Goal: Task Accomplishment & Management: Complete application form

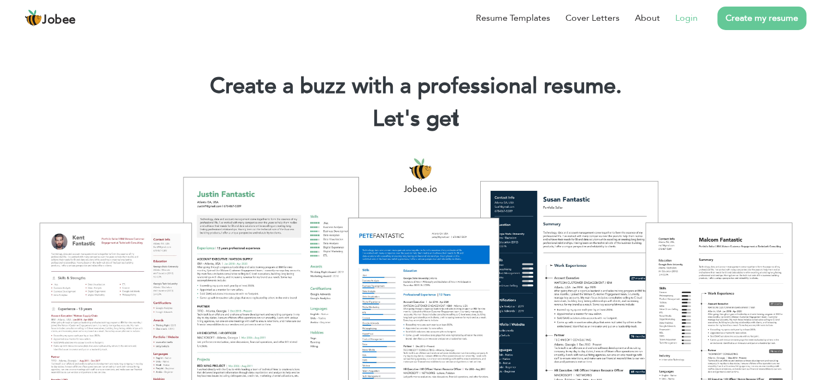
click at [683, 21] on link "Login" at bounding box center [687, 17] width 22 height 13
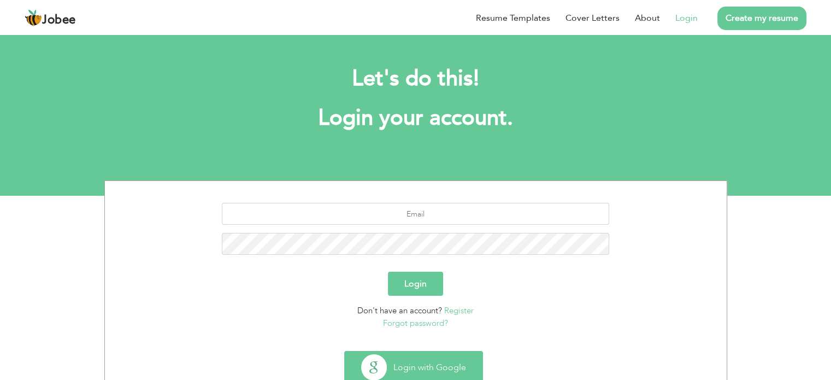
click at [417, 367] on button "Login with Google" at bounding box center [414, 367] width 138 height 32
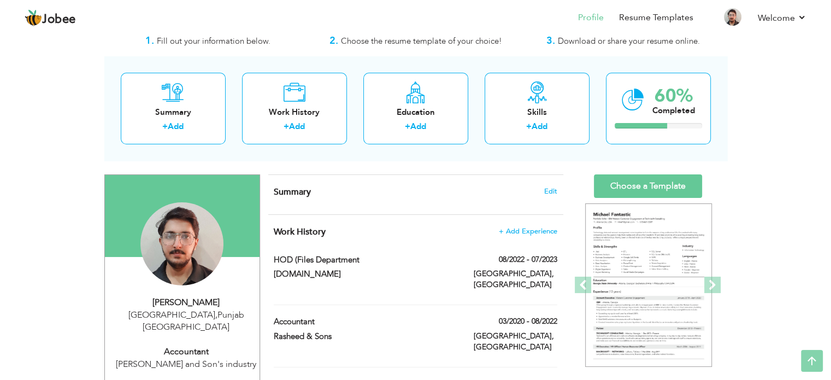
scroll to position [31, 0]
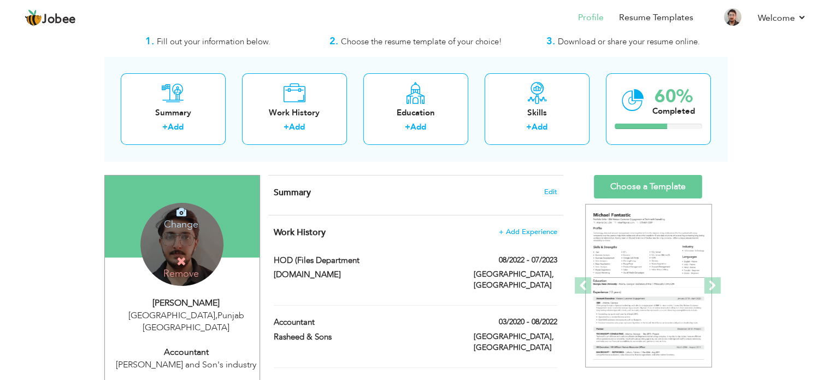
click at [183, 260] on icon at bounding box center [182, 261] width 10 height 10
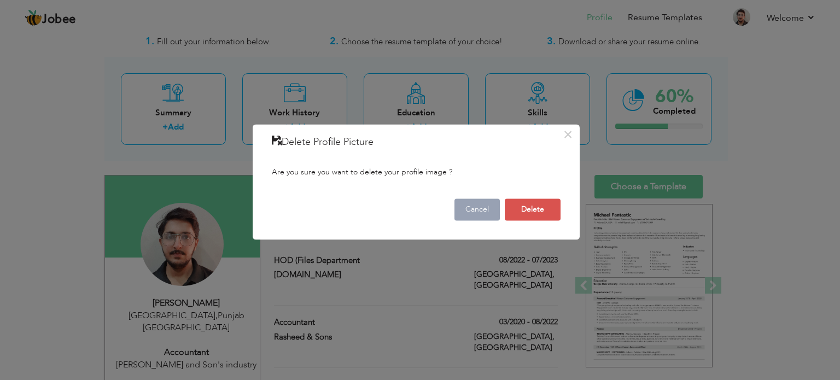
click at [484, 208] on button "Cancel" at bounding box center [476, 209] width 45 height 22
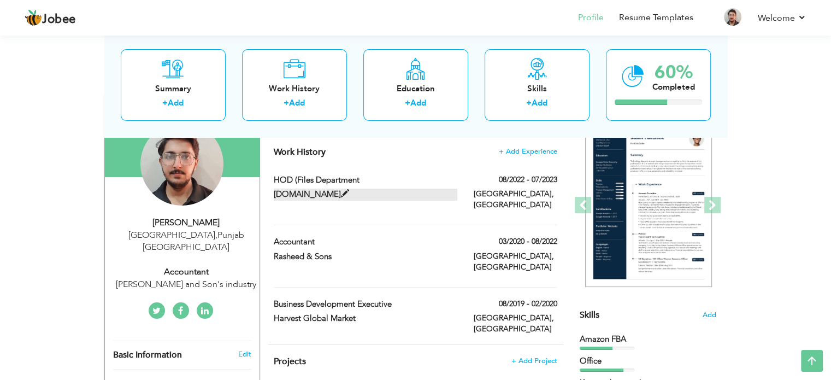
scroll to position [0, 0]
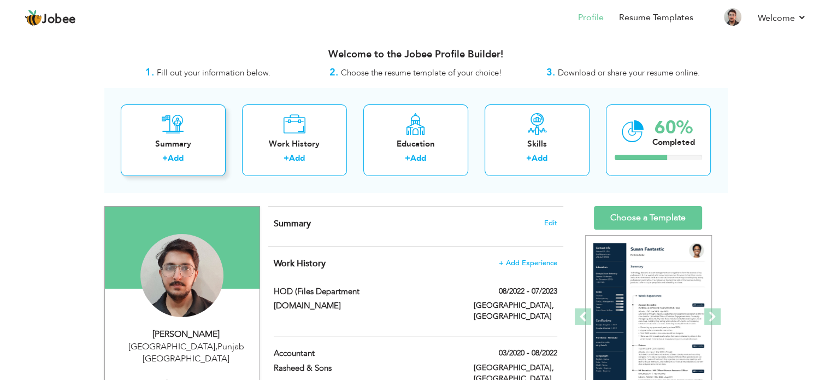
click at [172, 163] on div "+ Add" at bounding box center [173, 160] width 87 height 14
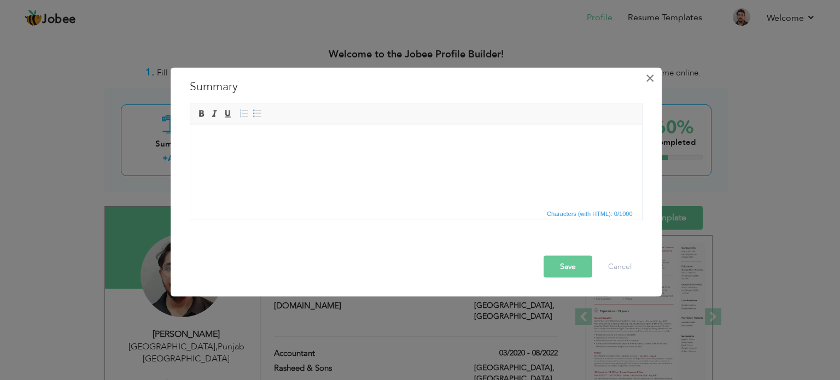
click at [646, 74] on span "×" at bounding box center [649, 78] width 9 height 20
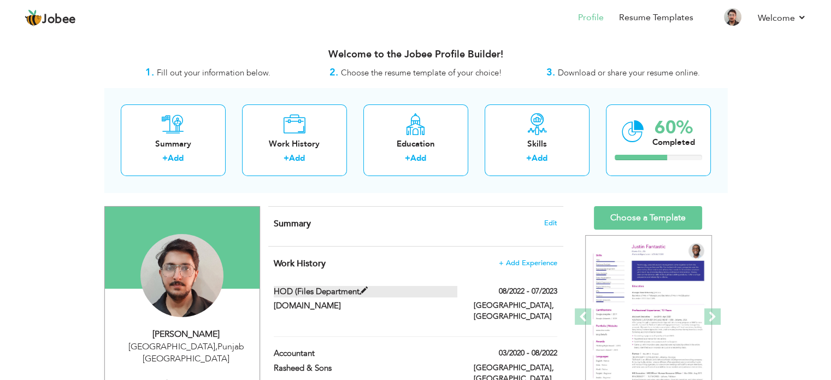
click at [364, 290] on span at bounding box center [364, 291] width 8 height 8
type input "HOD (Files department"
type input "Malekaan.com"
type input "08/2022"
type input "07/2023"
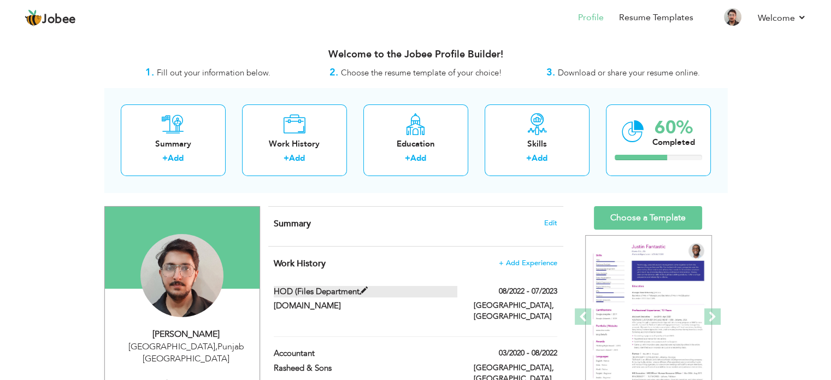
type input "[GEOGRAPHIC_DATA]"
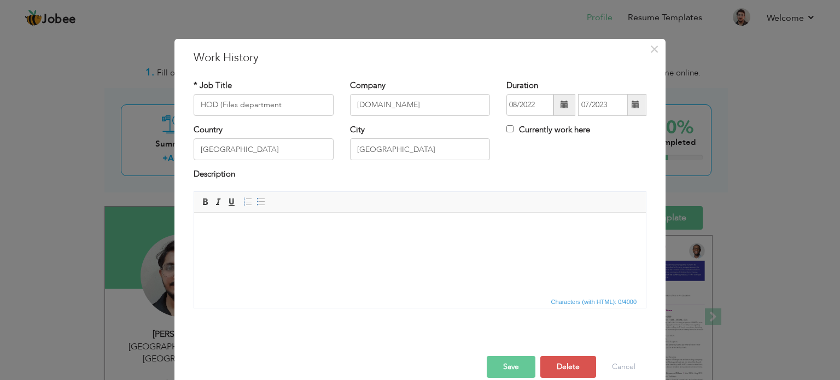
click at [289, 242] on html at bounding box center [420, 228] width 452 height 33
click at [309, 230] on body at bounding box center [420, 228] width 430 height 11
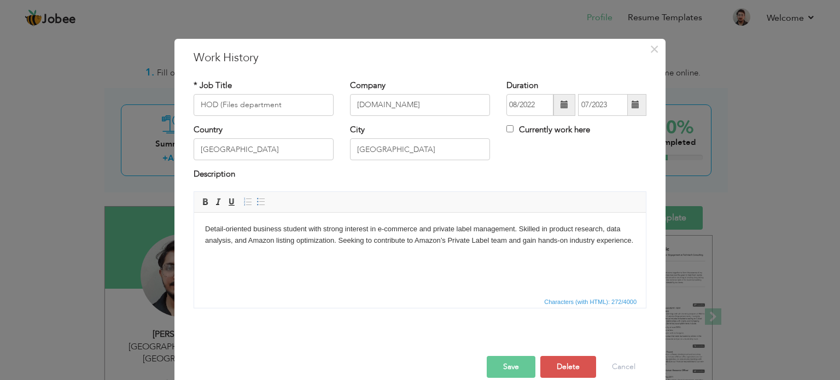
click at [513, 360] on button "Save" at bounding box center [510, 367] width 49 height 22
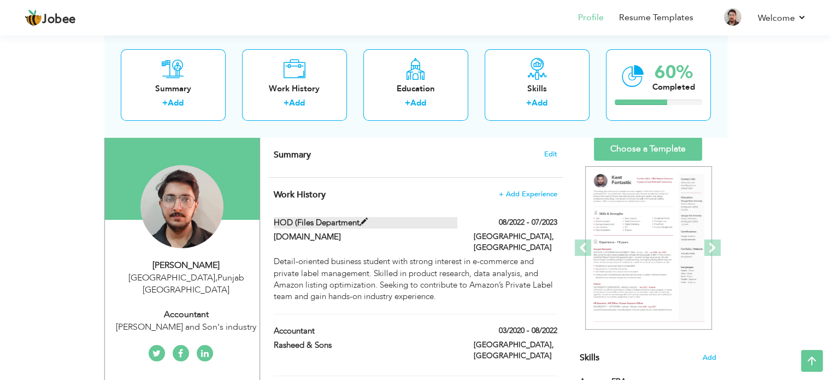
scroll to position [68, 0]
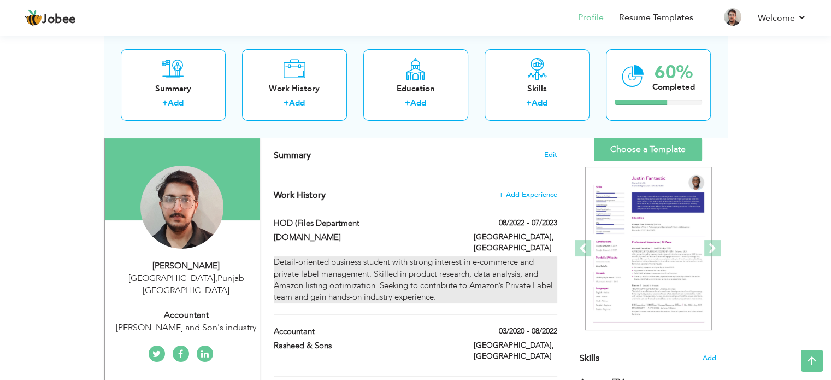
click at [285, 259] on div "Detail-oriented business student with strong interest in e-commerce and private…" at bounding box center [415, 279] width 283 height 47
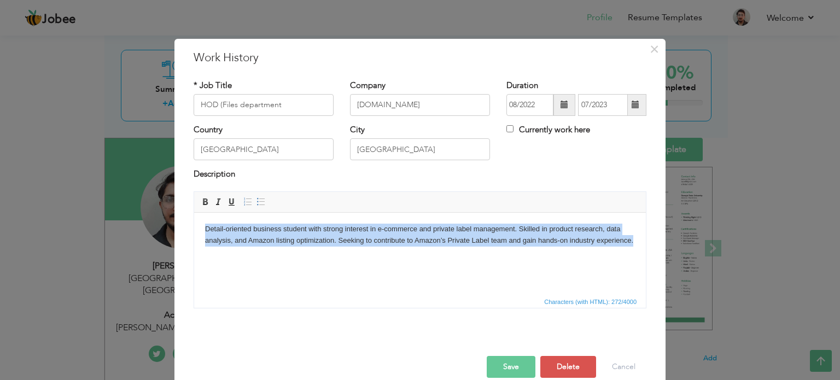
drag, startPoint x: 638, startPoint y: 239, endPoint x: 160, endPoint y: 195, distance: 480.3
click at [194, 212] on html "Detail-oriented business student with strong interest in e-commerce and private…" at bounding box center [420, 234] width 452 height 45
copy body "Detail-oriented business student with strong interest in e-commerce and private…"
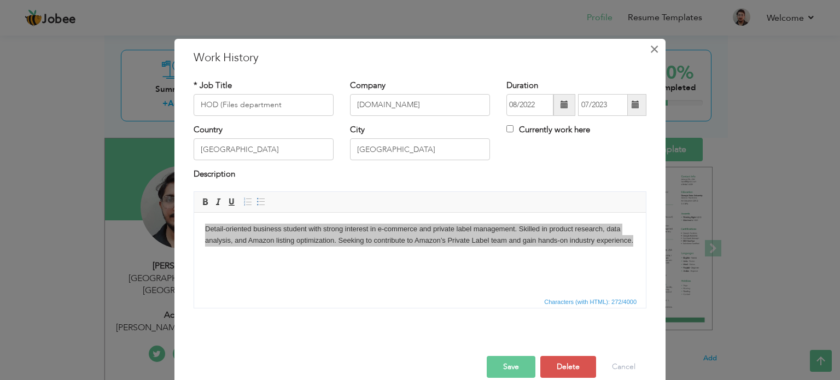
click at [652, 47] on span "×" at bounding box center [653, 49] width 9 height 20
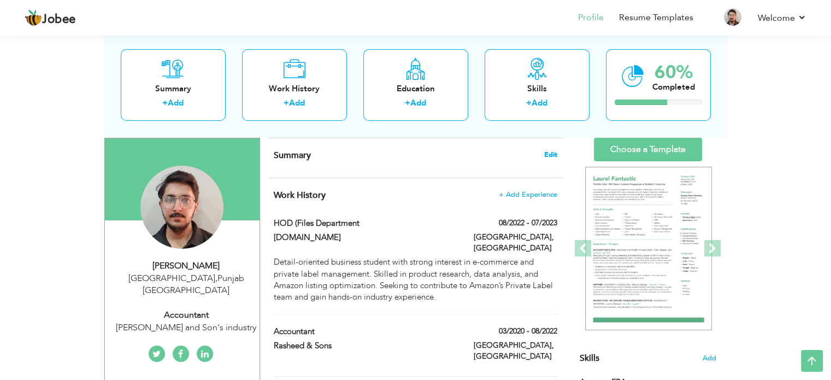
click at [554, 152] on span "Edit" at bounding box center [550, 155] width 13 height 8
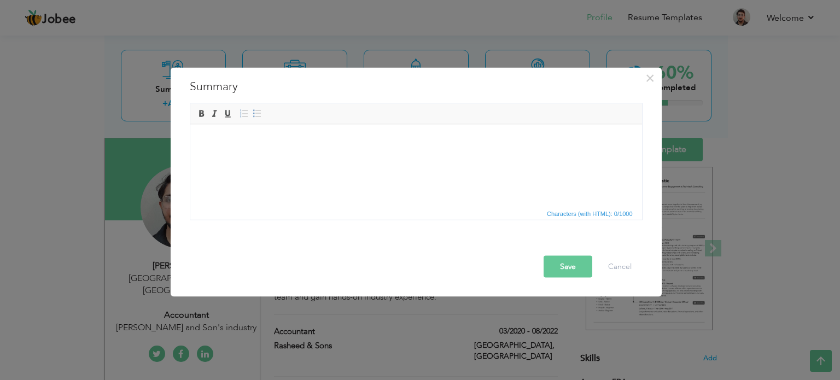
click at [330, 141] on body at bounding box center [416, 140] width 430 height 11
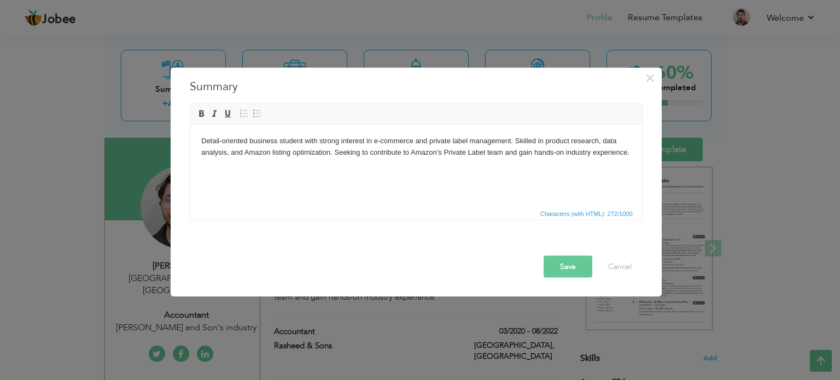
click at [560, 266] on button "Save" at bounding box center [567, 266] width 49 height 22
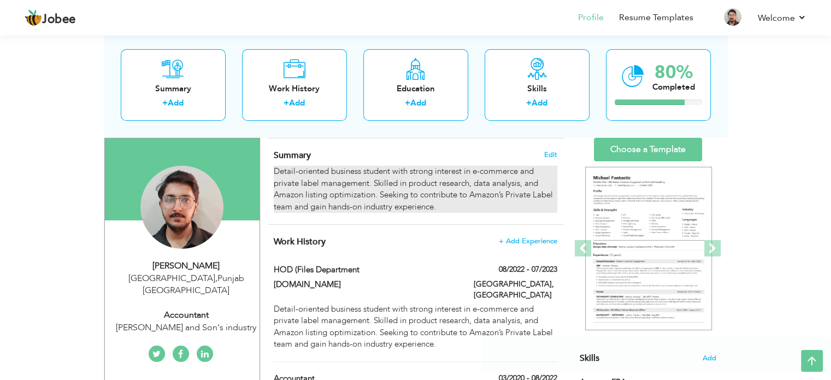
click at [380, 171] on div "Detail-oriented business student with strong interest in e-commerce and private…" at bounding box center [415, 189] width 283 height 47
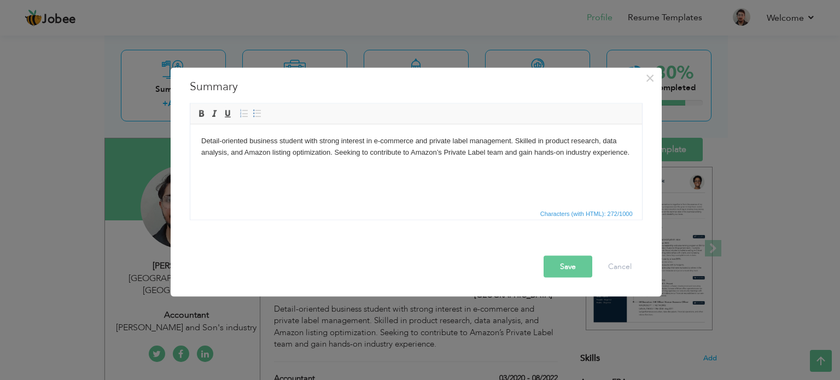
click at [277, 141] on body "Detail-oriented business student with strong interest in e-commerce and private…" at bounding box center [416, 146] width 430 height 23
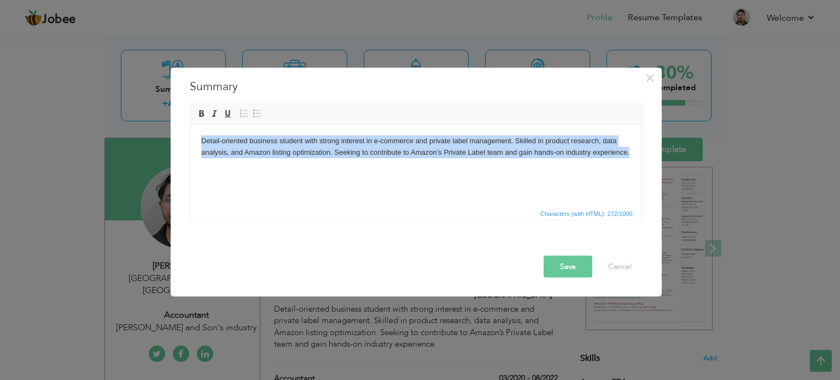
drag, startPoint x: 632, startPoint y: 154, endPoint x: 124, endPoint y: 123, distance: 509.9
click at [190, 124] on html "Detail-oriented business student with strong interest in e-commerce and private…" at bounding box center [416, 146] width 452 height 45
copy body "Detail-oriented business student with strong interest in e-commerce and private…"
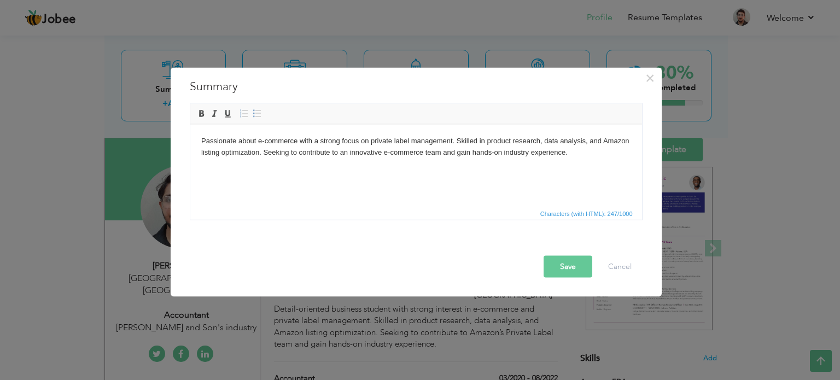
click at [556, 259] on button "Save" at bounding box center [567, 266] width 49 height 22
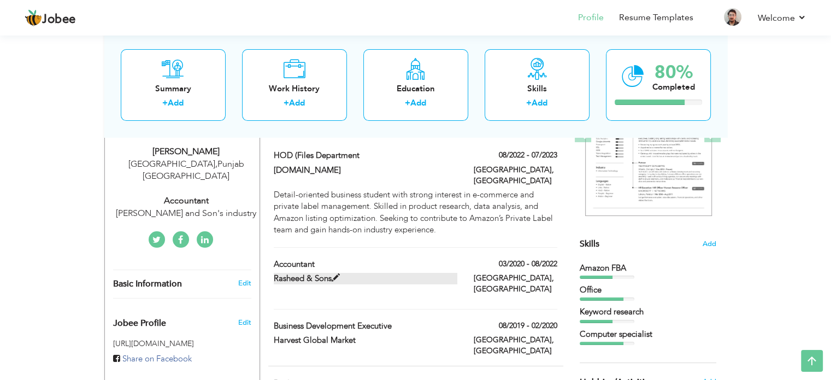
scroll to position [207, 0]
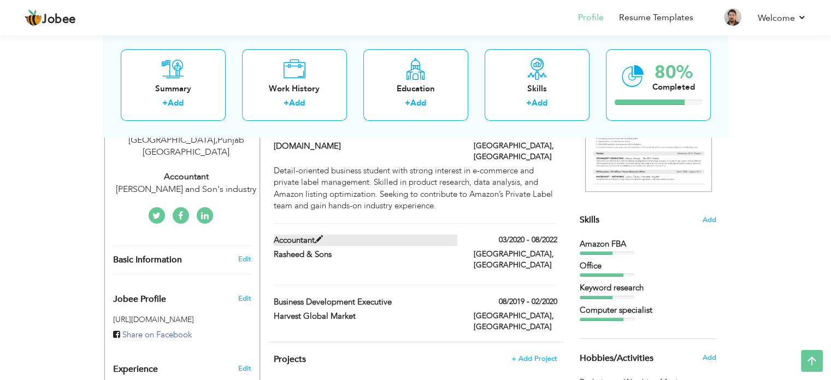
click at [316, 236] on span at bounding box center [319, 240] width 8 height 8
type input "Accountant"
type input "Rasheed & Sons"
type input "03/2020"
type input "08/2022"
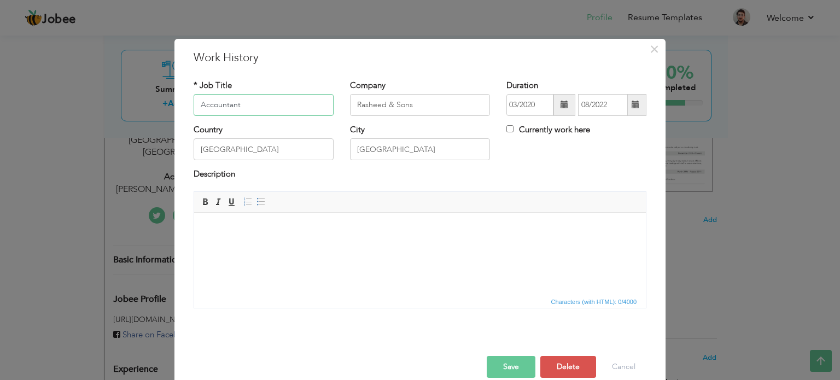
click at [260, 105] on input "Accountant" at bounding box center [264, 105] width 140 height 22
click at [297, 236] on html at bounding box center [420, 228] width 452 height 33
click at [248, 103] on input "daraz" at bounding box center [264, 105] width 140 height 22
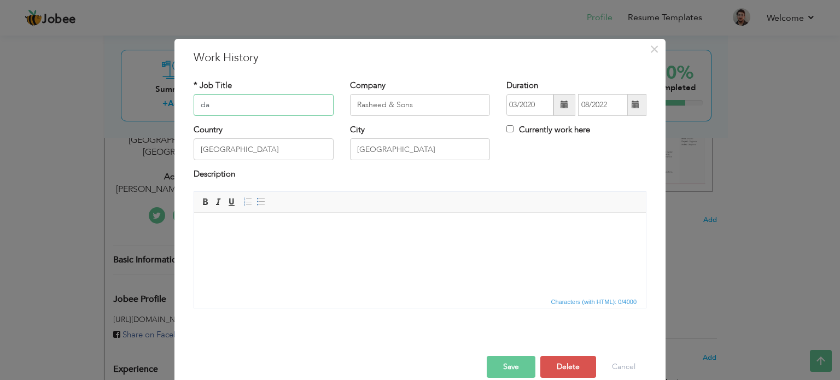
type input "d"
type input "Freelancer"
type input "DARAZ"
click at [532, 106] on input "03/2020" at bounding box center [529, 105] width 47 height 22
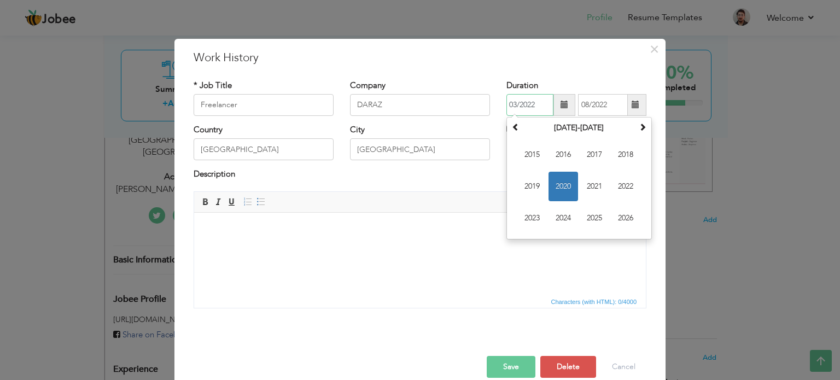
click at [513, 104] on input "03/2022" at bounding box center [529, 105] width 47 height 22
click at [533, 215] on span "2023" at bounding box center [532, 218] width 30 height 30
click at [512, 125] on span at bounding box center [516, 127] width 8 height 8
click at [589, 222] on span "Nov" at bounding box center [594, 218] width 30 height 30
type input "11/2022"
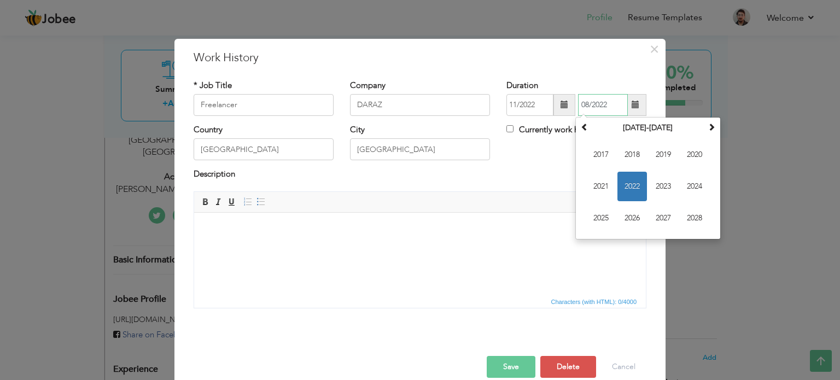
click at [611, 107] on input "08/2022" at bounding box center [603, 105] width 50 height 22
click at [657, 186] on span "2023" at bounding box center [663, 187] width 30 height 30
click at [686, 189] on span "Aug" at bounding box center [694, 187] width 30 height 30
type input "08/2023"
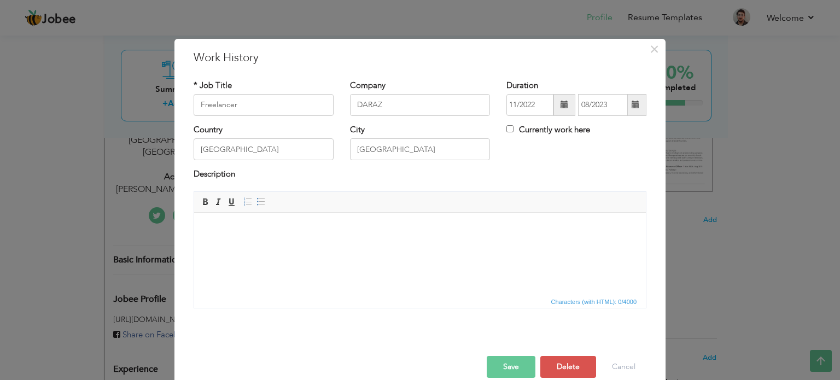
click at [327, 245] on html at bounding box center [420, 228] width 452 height 33
click at [257, 245] on html at bounding box center [420, 228] width 452 height 33
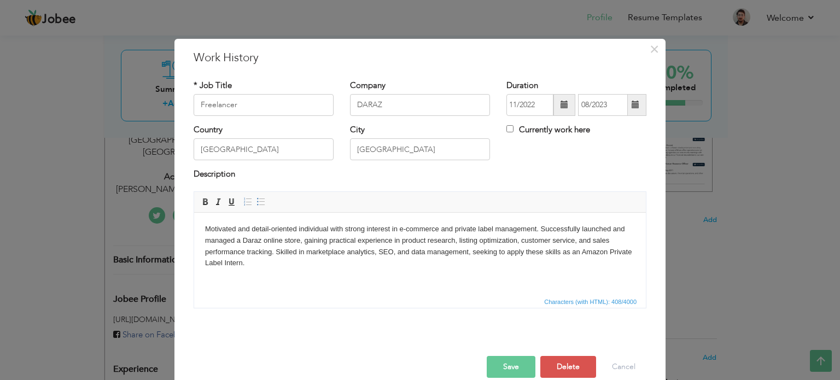
click at [506, 365] on button "Save" at bounding box center [510, 367] width 49 height 22
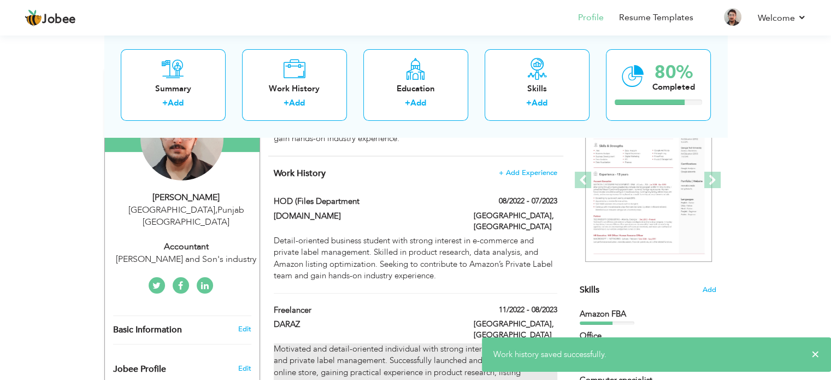
scroll to position [136, 0]
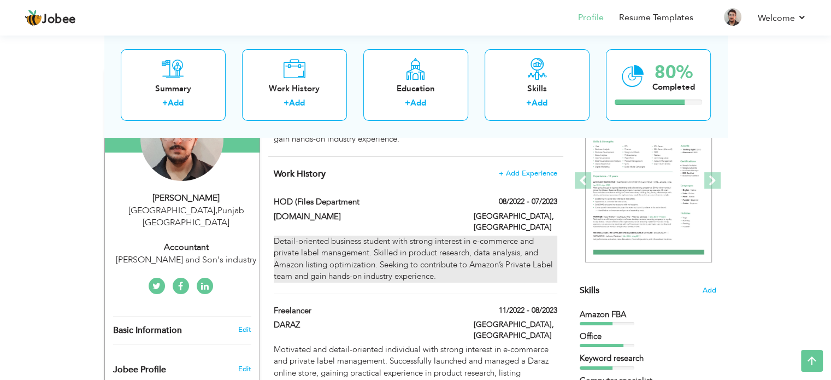
click at [456, 255] on div "Detail-oriented business student with strong interest in e-commerce and private…" at bounding box center [415, 259] width 283 height 47
type input "HOD (Files department"
type input "Malekaan.com"
type input "08/2022"
type input "07/2023"
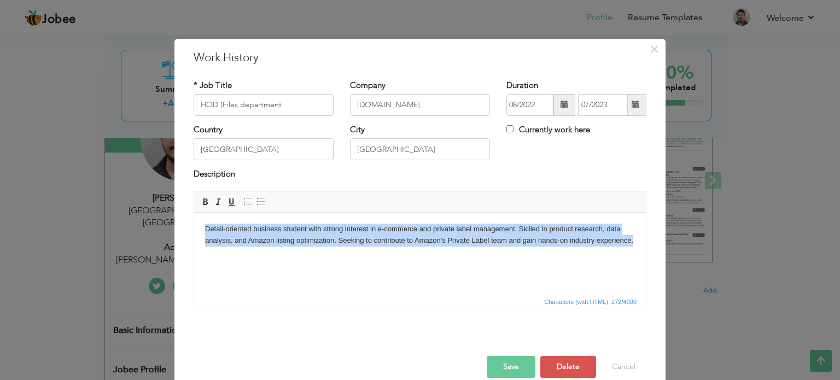
drag, startPoint x: 640, startPoint y: 243, endPoint x: 201, endPoint y: 227, distance: 439.2
click at [201, 227] on html "Detail-oriented business student with strong interest in e-commerce and private…" at bounding box center [420, 234] width 452 height 45
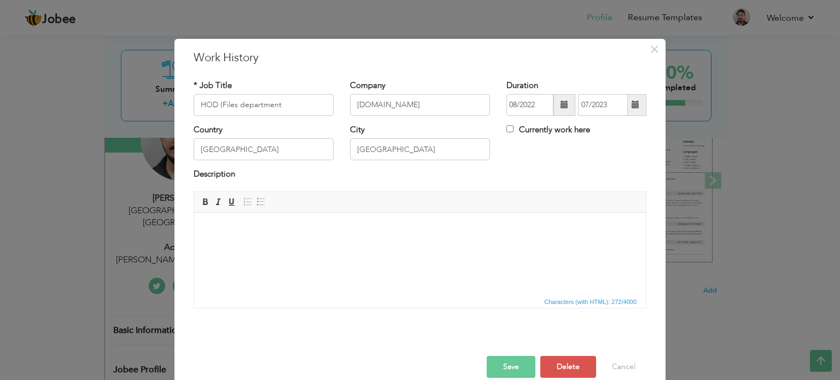
click at [519, 359] on button "Save" at bounding box center [510, 367] width 49 height 22
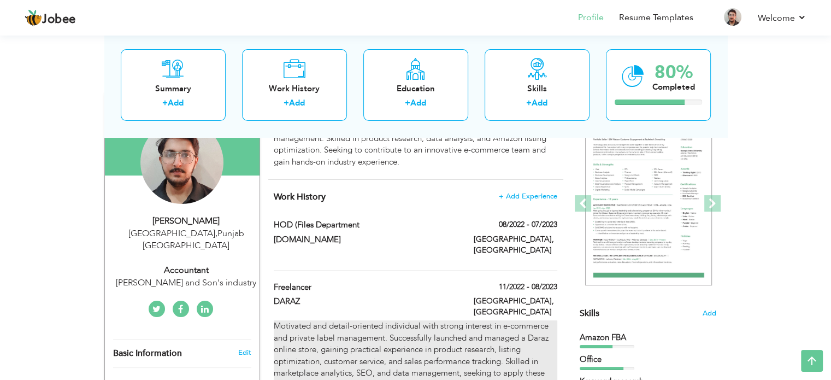
scroll to position [121, 0]
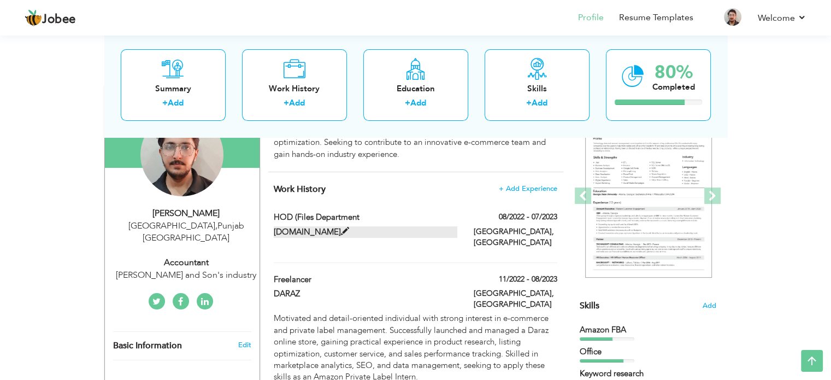
click at [404, 233] on label "Malekaan.com" at bounding box center [366, 231] width 184 height 11
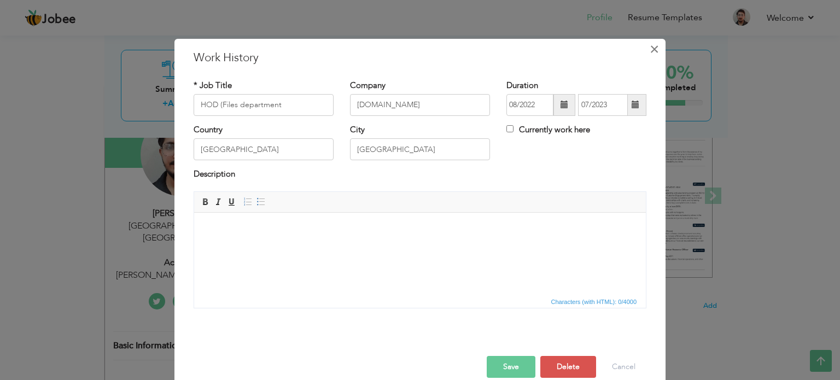
click at [652, 48] on span "×" at bounding box center [653, 49] width 9 height 20
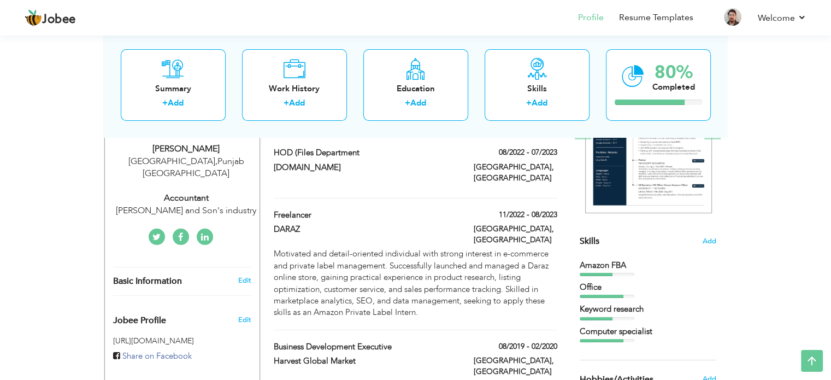
scroll to position [185, 0]
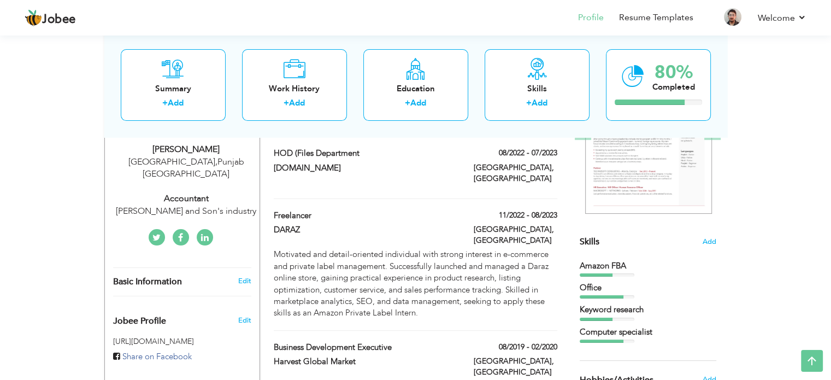
click at [335, 161] on div "HOD (Files department" at bounding box center [366, 155] width 200 height 14
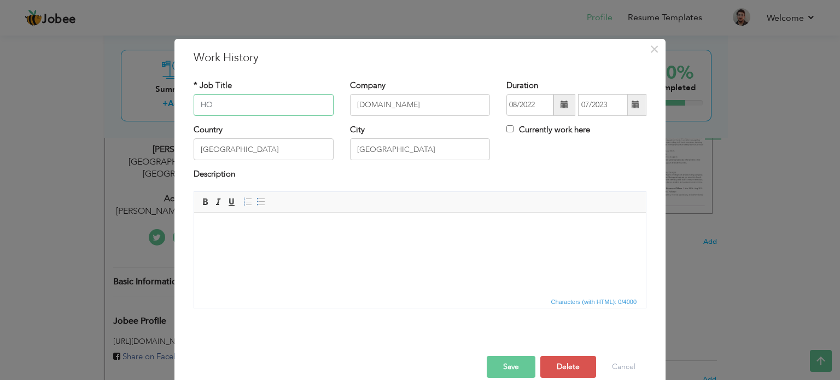
type input "H"
click at [414, 112] on input "Malekaan.com" at bounding box center [420, 105] width 140 height 22
type input "M"
click at [255, 102] on input "text" at bounding box center [264, 105] width 140 height 22
type input "Freelancer"
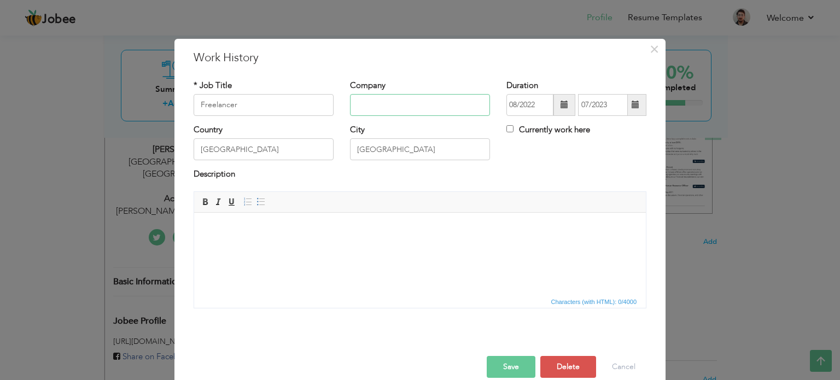
click at [374, 106] on input "text" at bounding box center [420, 105] width 140 height 22
type input "AMAZON"
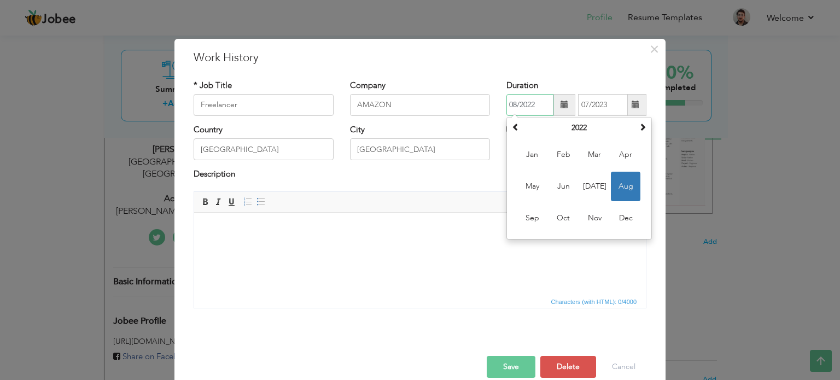
click at [532, 104] on input "08/2022" at bounding box center [529, 105] width 47 height 22
click at [512, 105] on input "08/2023" at bounding box center [529, 105] width 47 height 22
type input "04/2023"
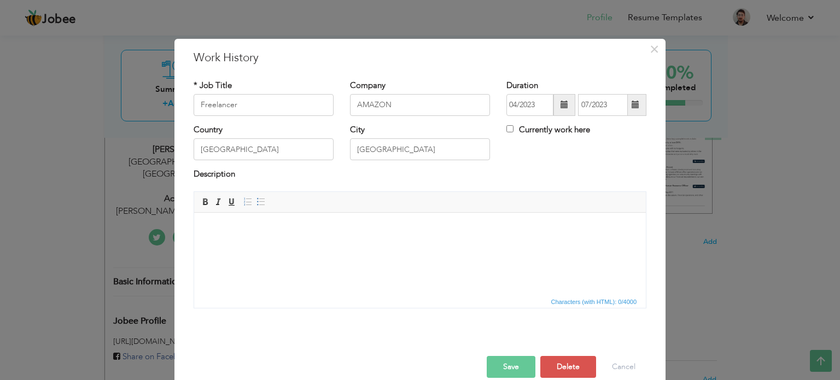
click at [520, 245] on html at bounding box center [420, 228] width 452 height 33
click at [433, 245] on html at bounding box center [420, 228] width 452 height 33
click at [257, 234] on html at bounding box center [420, 228] width 452 height 33
click at [273, 227] on body at bounding box center [420, 228] width 430 height 11
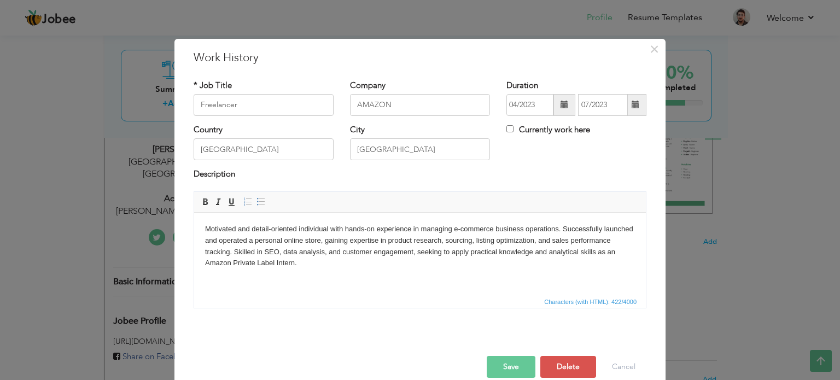
click at [503, 363] on button "Save" at bounding box center [510, 367] width 49 height 22
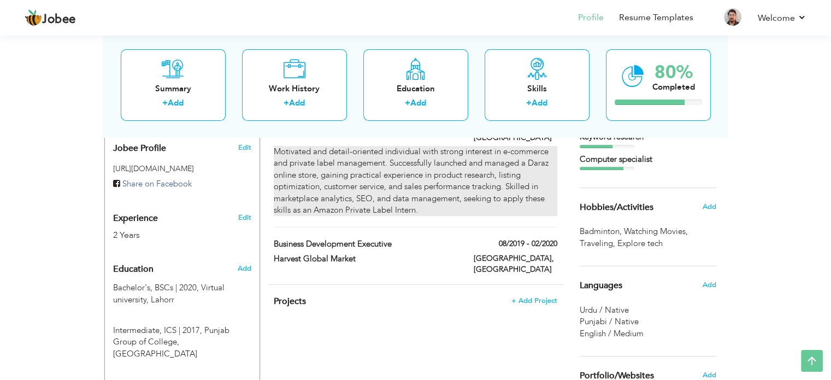
scroll to position [358, 0]
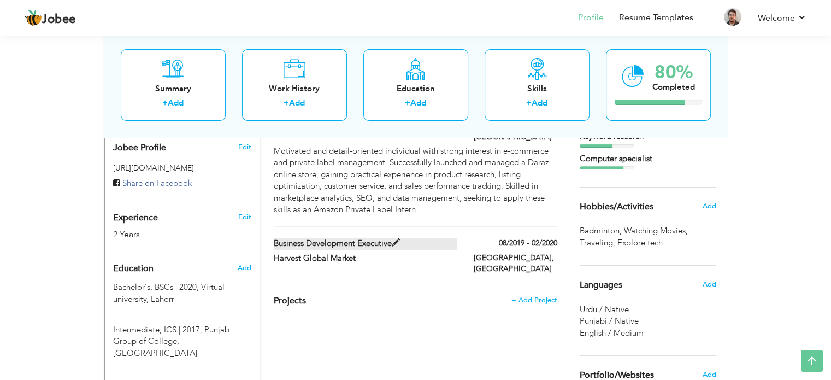
click at [446, 238] on label "Business Development Executive" at bounding box center [366, 243] width 184 height 11
type input "Business Development Executive"
type input "Harvest Global Market"
type input "08/2019"
type input "02/2020"
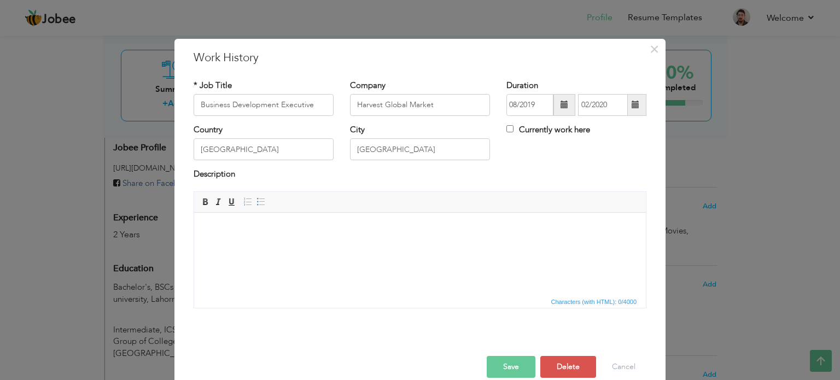
click at [348, 245] on html at bounding box center [420, 228] width 452 height 33
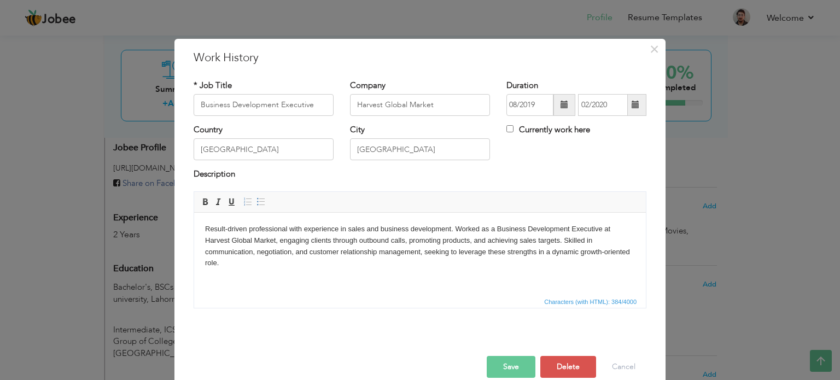
click at [508, 358] on button "Save" at bounding box center [510, 367] width 49 height 22
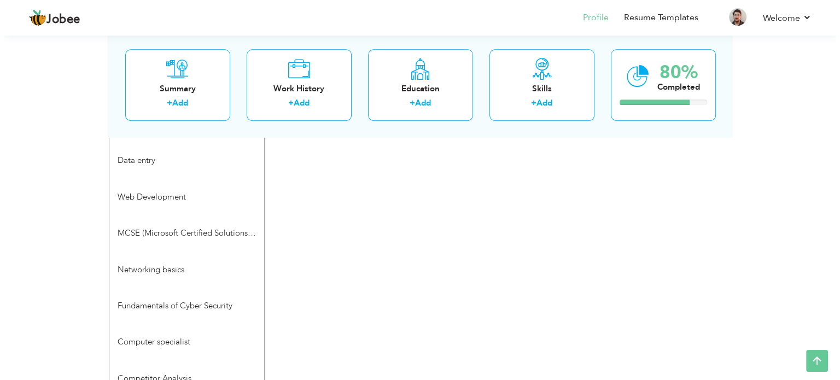
scroll to position [789, 0]
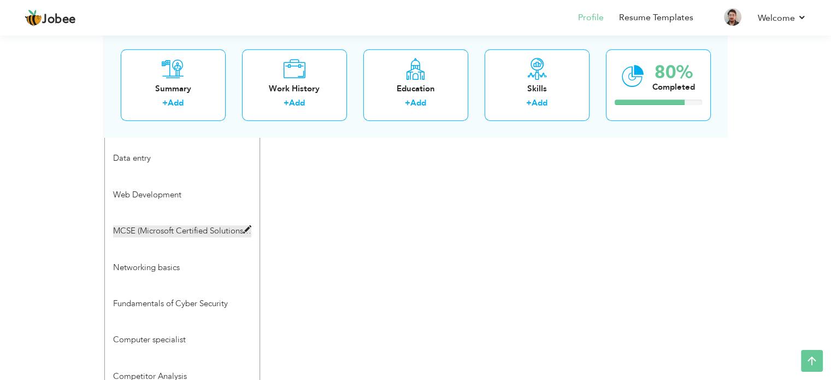
click at [245, 226] on span at bounding box center [247, 230] width 8 height 8
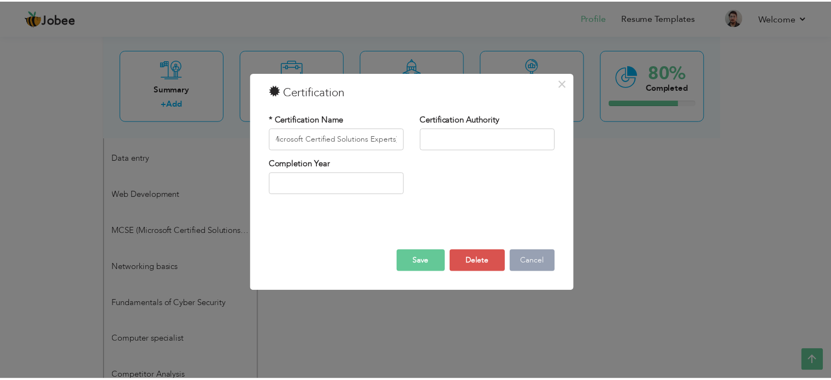
scroll to position [0, 0]
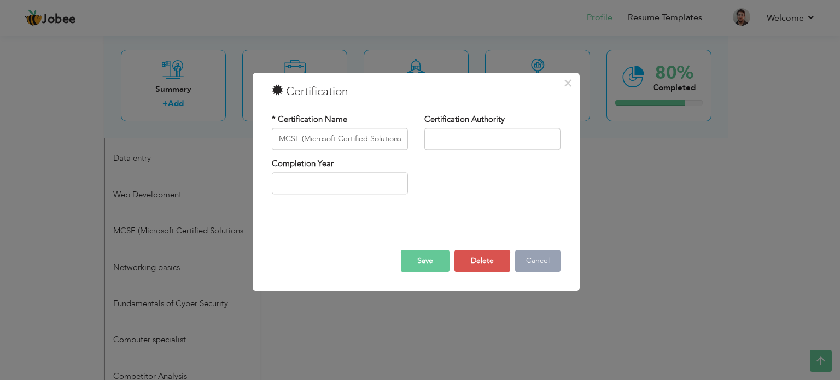
click at [536, 258] on button "Cancel" at bounding box center [537, 261] width 45 height 22
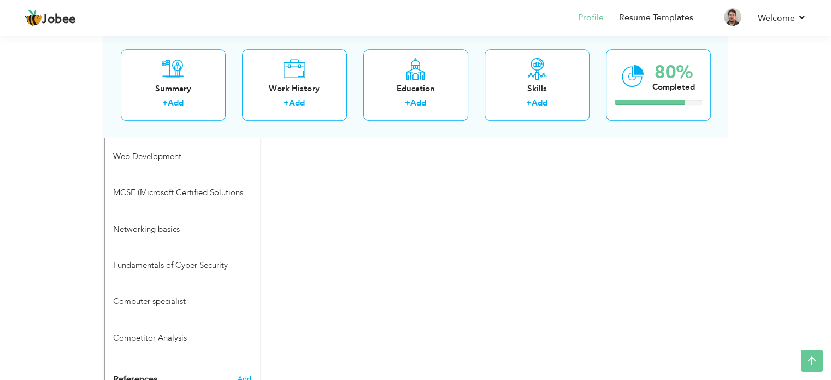
scroll to position [829, 0]
click at [249, 223] on span at bounding box center [247, 227] width 8 height 8
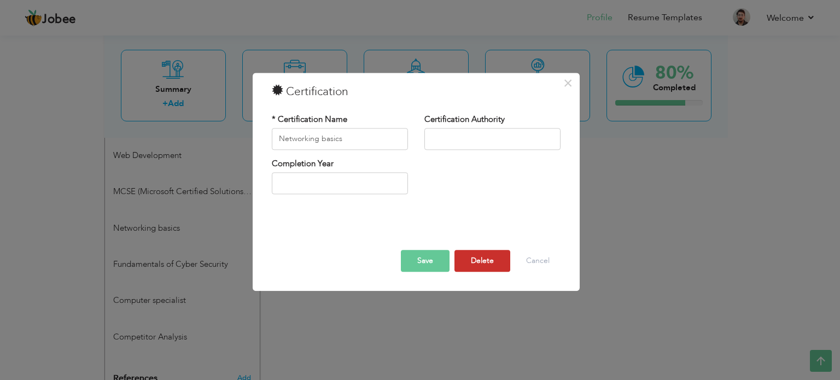
click at [485, 262] on button "Delete" at bounding box center [482, 261] width 56 height 22
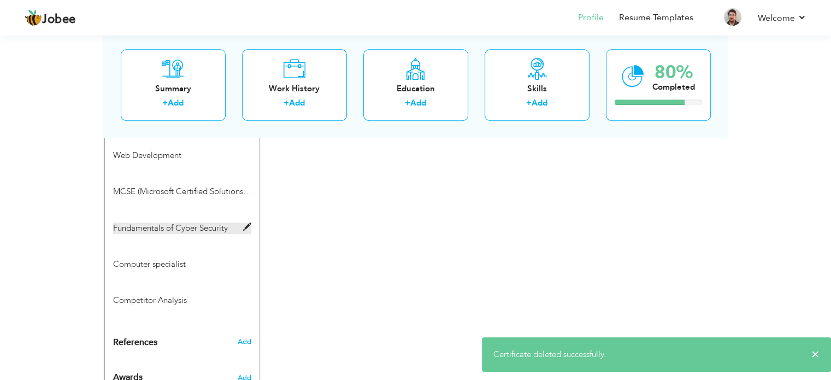
click at [247, 223] on span at bounding box center [247, 227] width 8 height 8
type input "Fundamentals of Cyber Security"
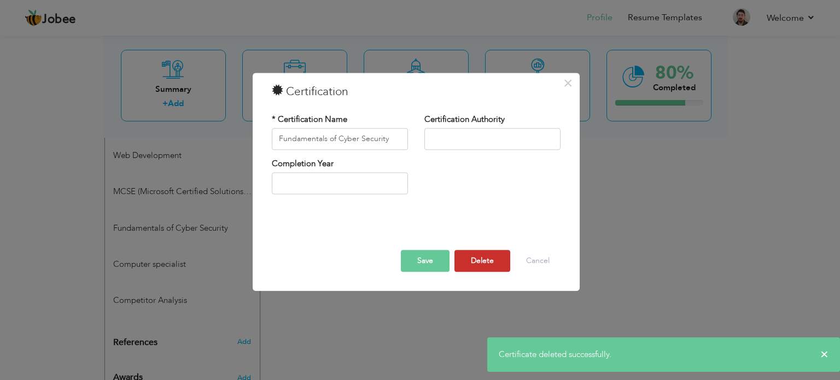
click at [494, 263] on button "Delete" at bounding box center [482, 261] width 56 height 22
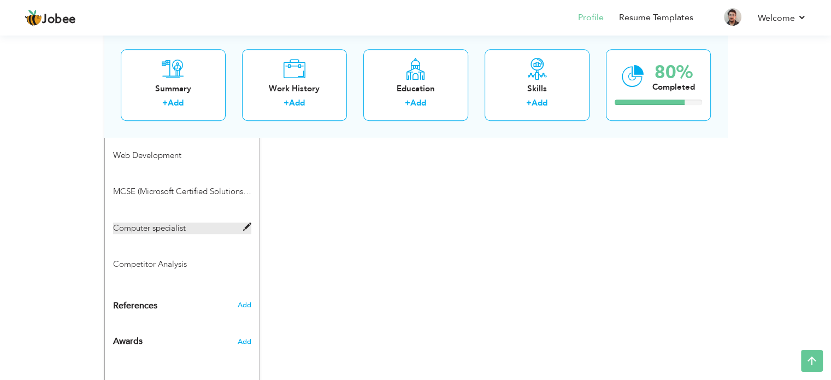
click at [249, 223] on span at bounding box center [247, 227] width 8 height 8
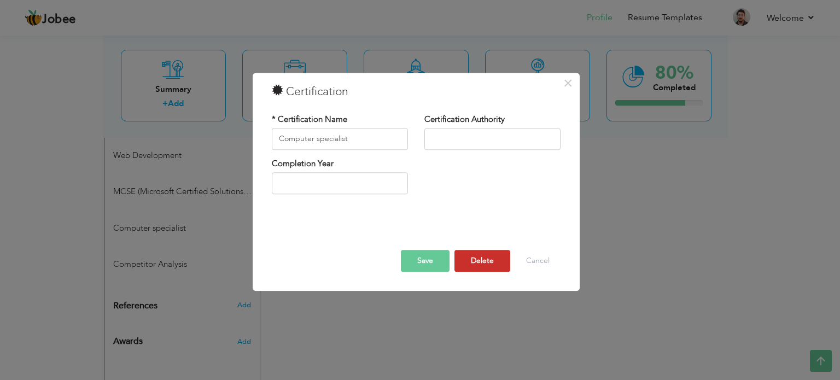
click at [485, 267] on button "Delete" at bounding box center [482, 261] width 56 height 22
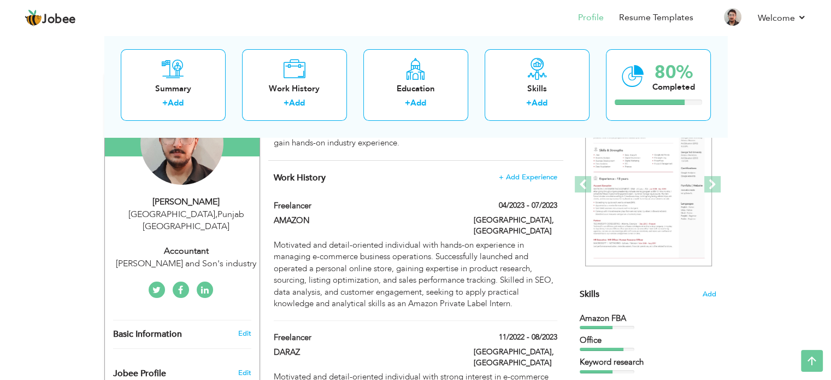
scroll to position [0, 0]
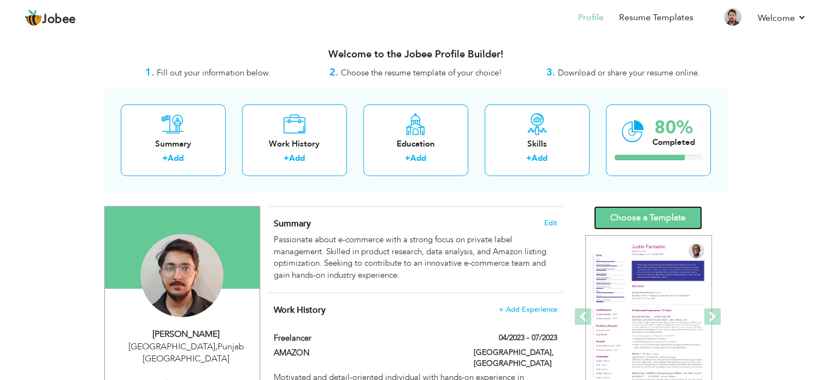
click at [673, 218] on link "Choose a Template" at bounding box center [648, 218] width 108 height 24
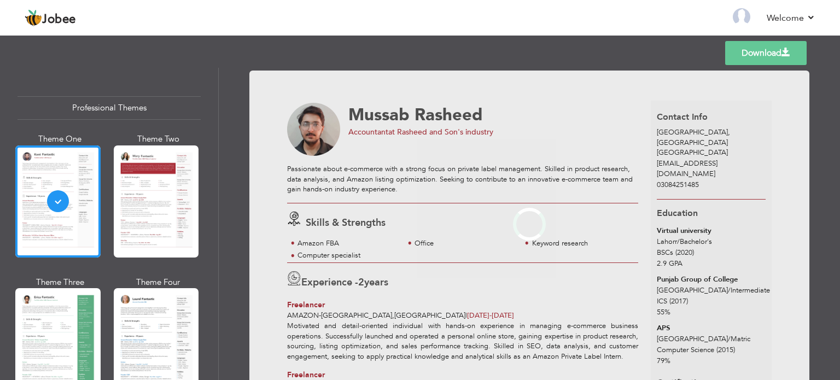
click at [145, 203] on div at bounding box center [156, 201] width 85 height 112
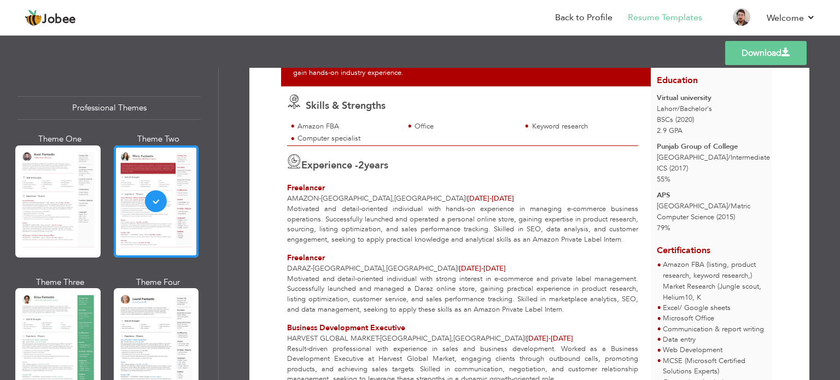
scroll to position [127, 0]
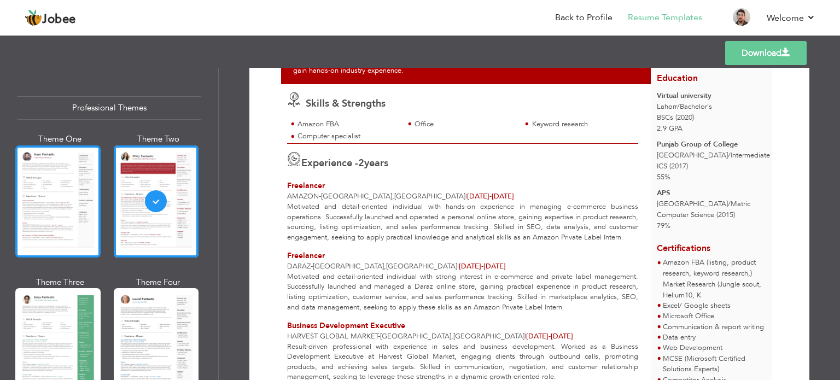
click at [49, 200] on div at bounding box center [57, 201] width 85 height 112
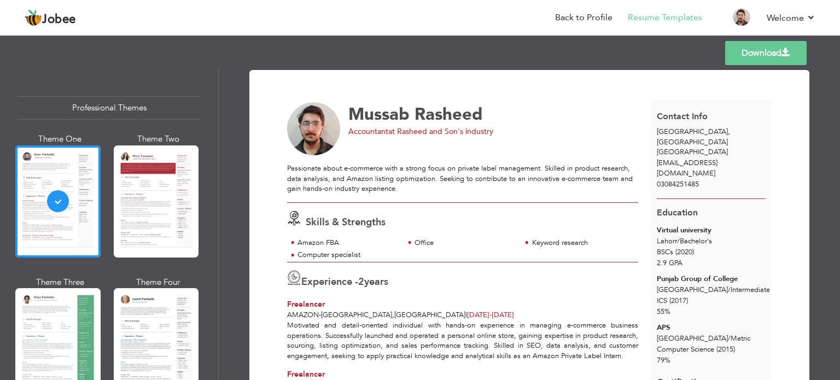
scroll to position [0, 0]
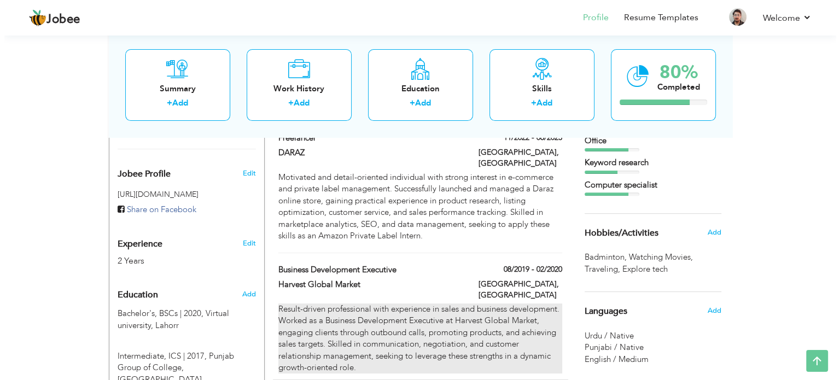
scroll to position [333, 0]
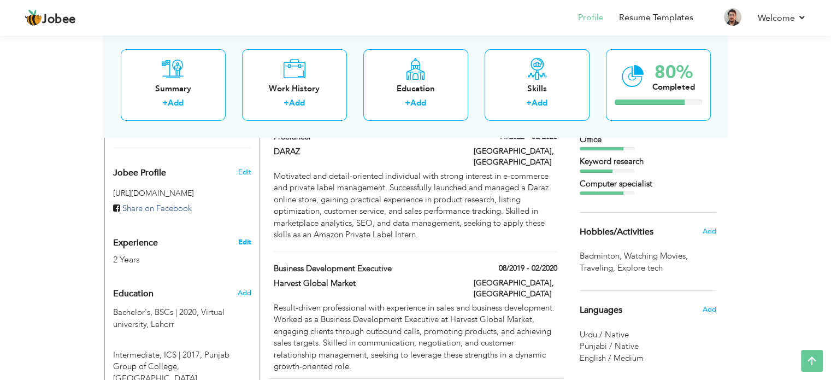
click at [245, 237] on link "Edit" at bounding box center [244, 242] width 13 height 10
type input "Mussab"
type input "Rasheed"
type input "03084251485"
select select "number:166"
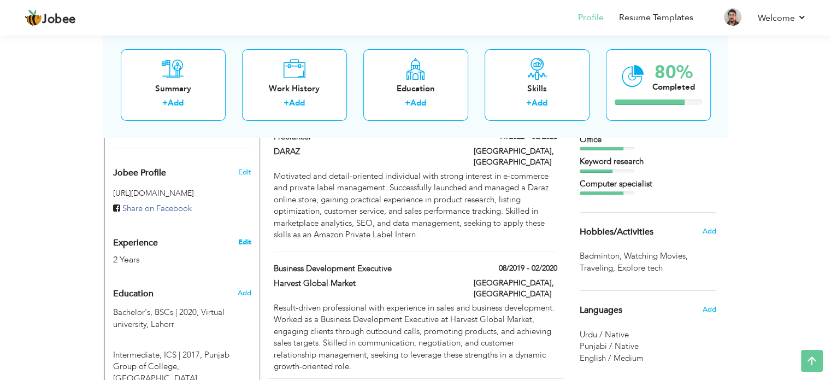
type input "[GEOGRAPHIC_DATA]"
select select "number:4"
type input "[PERSON_NAME] and Son's industry"
type input "Accountant"
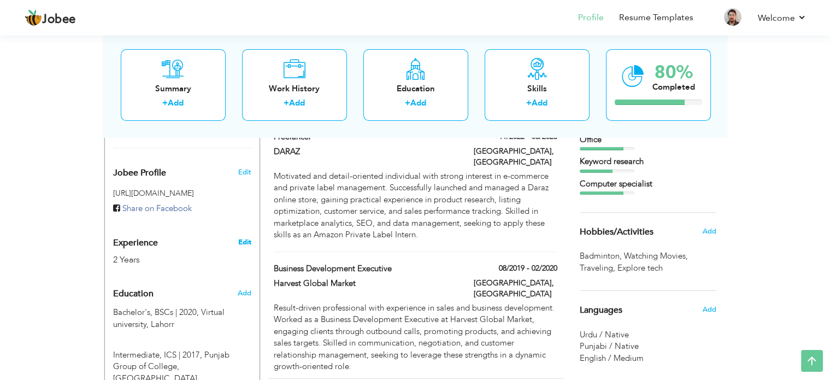
type input "[URL][DOMAIN_NAME][PERSON_NAME]"
type input "[URL][DOMAIN_NAME]"
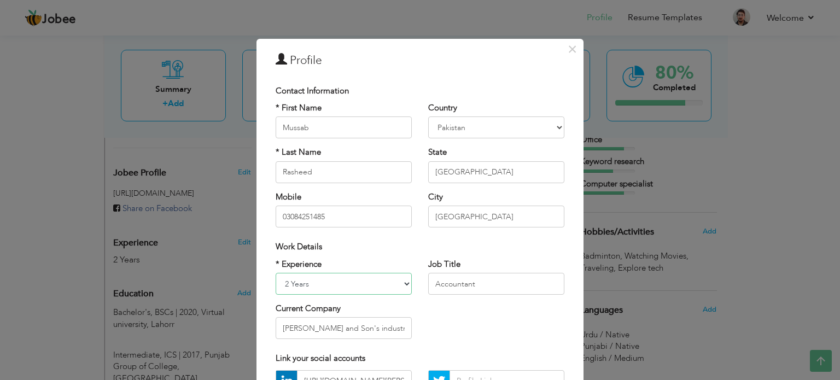
click at [394, 283] on select "Entry Level Less than 1 Year 1 Year 2 Years 3 Years 4 Years 5 Years 6 Years 7 Y…" at bounding box center [343, 284] width 136 height 22
select select "number:2"
click at [275, 273] on select "Entry Level Less than 1 Year 1 Year 2 Years 3 Years 4 Years 5 Years 6 Years 7 Y…" at bounding box center [343, 284] width 136 height 22
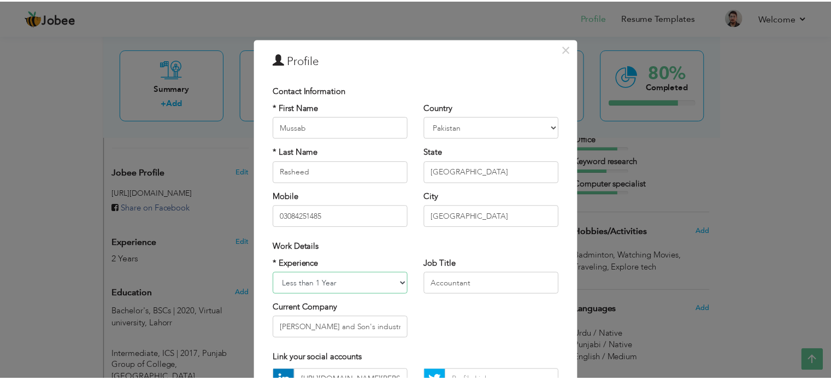
scroll to position [116, 0]
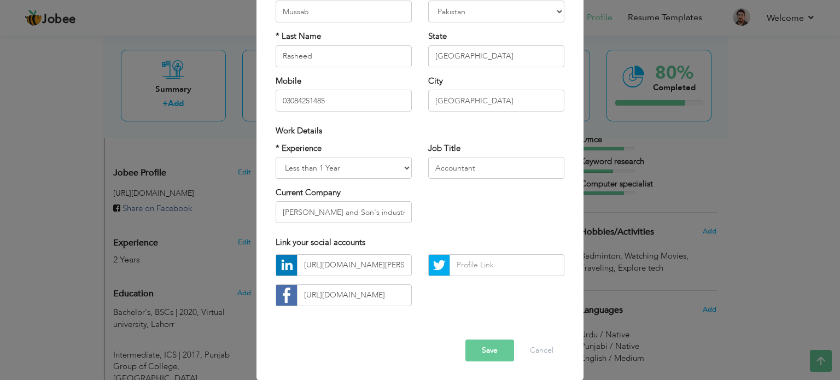
click at [492, 350] on button "Save" at bounding box center [489, 350] width 49 height 22
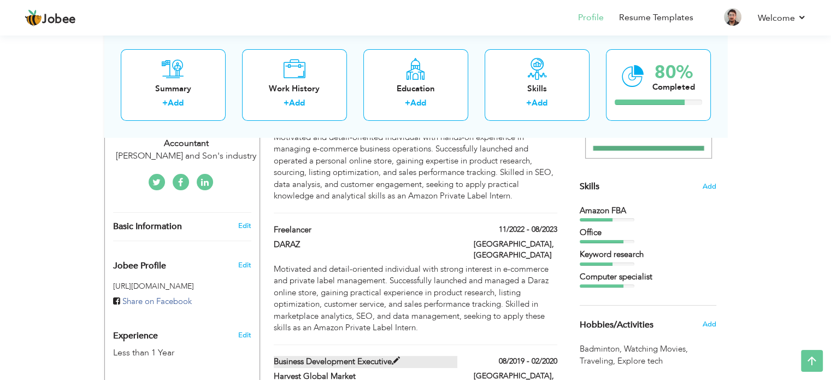
scroll to position [239, 0]
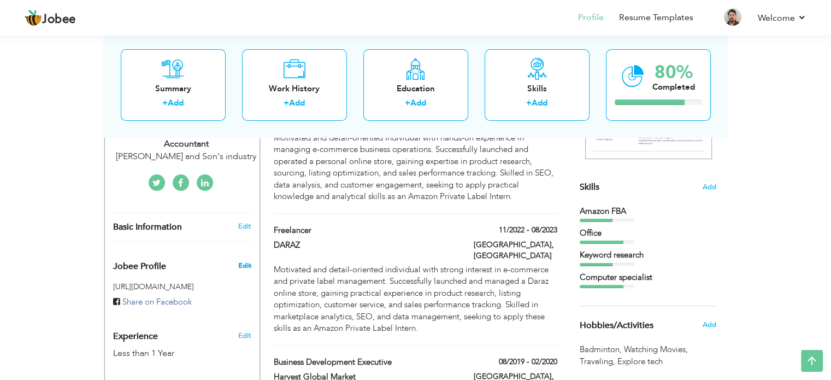
click at [238, 261] on span "Edit" at bounding box center [244, 266] width 13 height 10
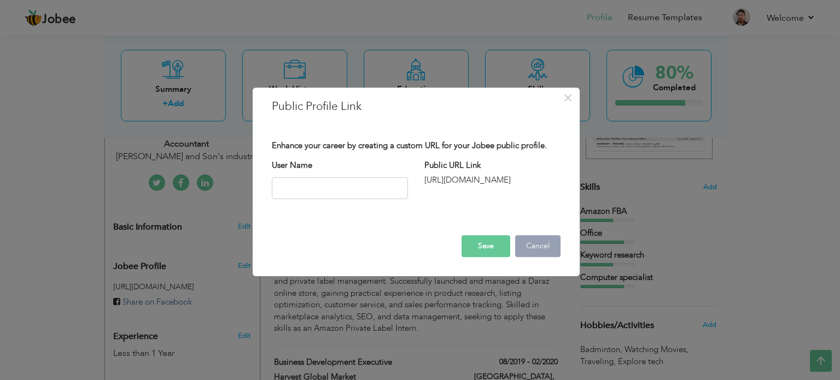
click at [542, 248] on button "Cancel" at bounding box center [537, 246] width 45 height 22
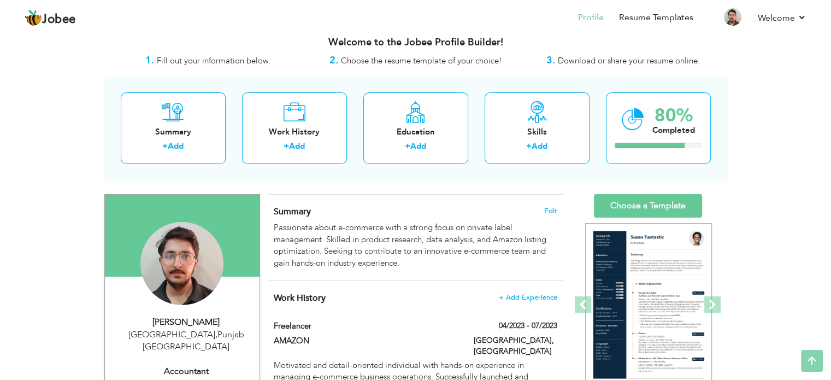
scroll to position [0, 0]
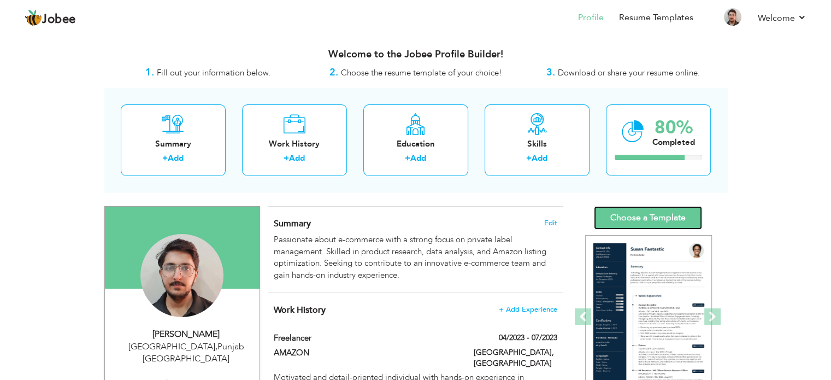
click at [635, 217] on link "Choose a Template" at bounding box center [648, 218] width 108 height 24
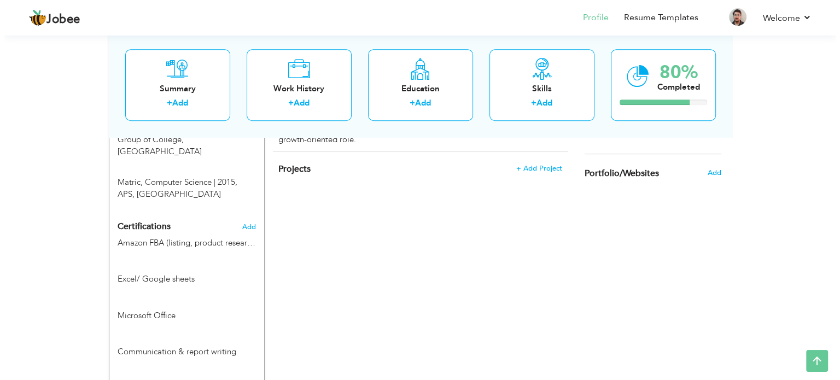
scroll to position [583, 0]
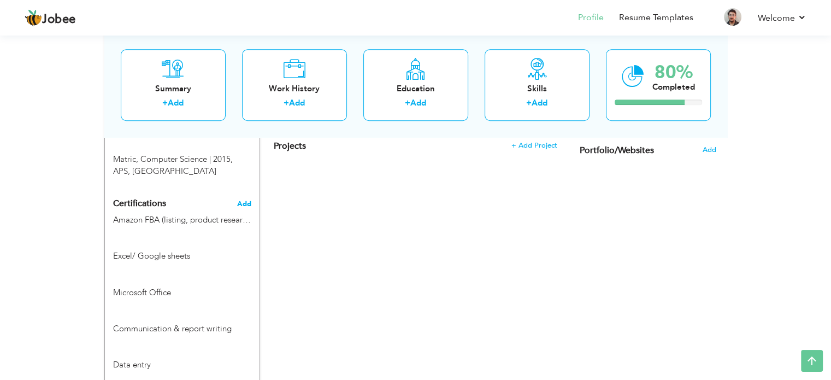
click at [247, 200] on span "Add" at bounding box center [244, 204] width 14 height 8
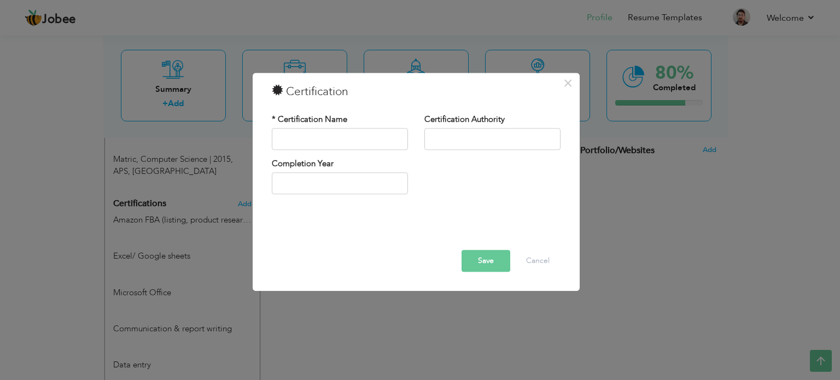
click at [340, 308] on div "× Certification * Certification Name Certification Authority Save" at bounding box center [420, 190] width 840 height 380
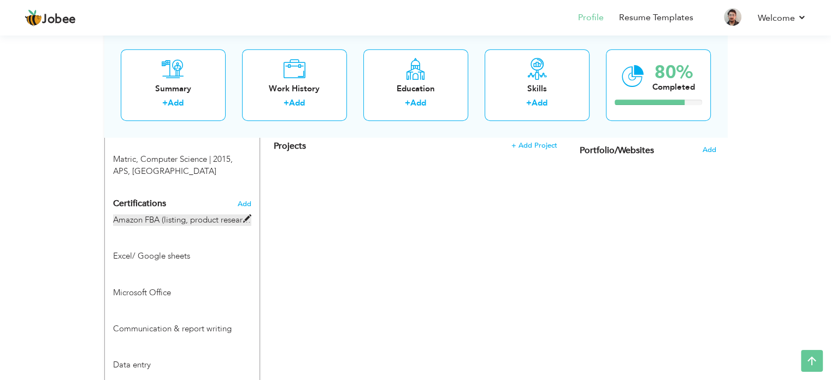
click at [200, 214] on label "Amazon FBA (listing, product research, keyword research,) Market Research (Jung…" at bounding box center [182, 219] width 138 height 11
type input "Amazon FBA (listing, product research, keyword research,) Market Research (Jung…"
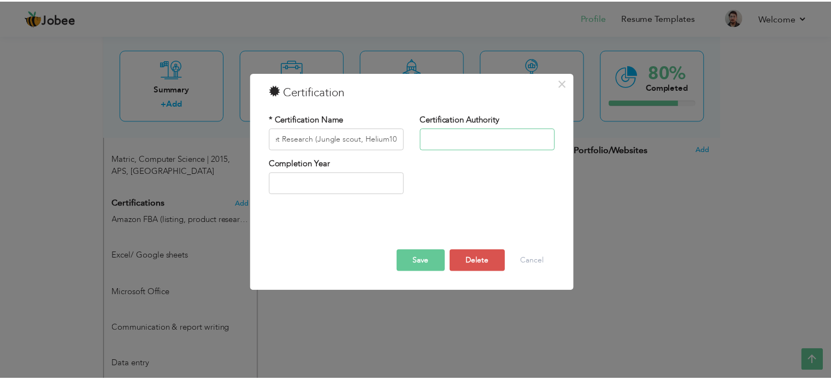
scroll to position [0, 0]
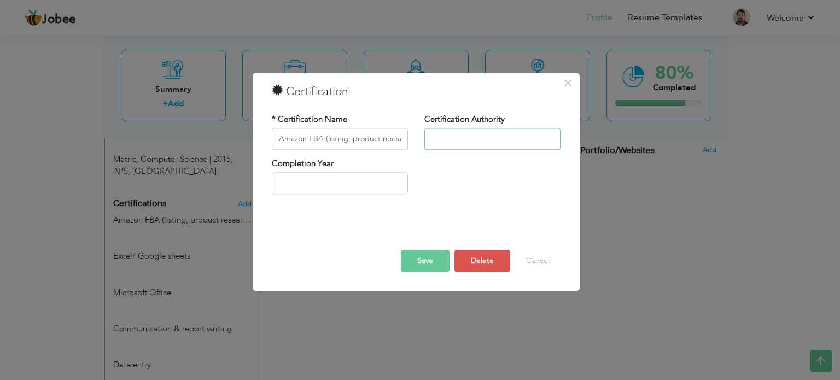
click at [442, 134] on input "text" at bounding box center [492, 139] width 136 height 22
type input "e"
type input "Enablers"
click at [323, 139] on input "Amazon FBA (listing, product research, keyword research,) Market Research (Jung…" at bounding box center [340, 139] width 136 height 22
click at [424, 257] on button "Save" at bounding box center [425, 261] width 49 height 22
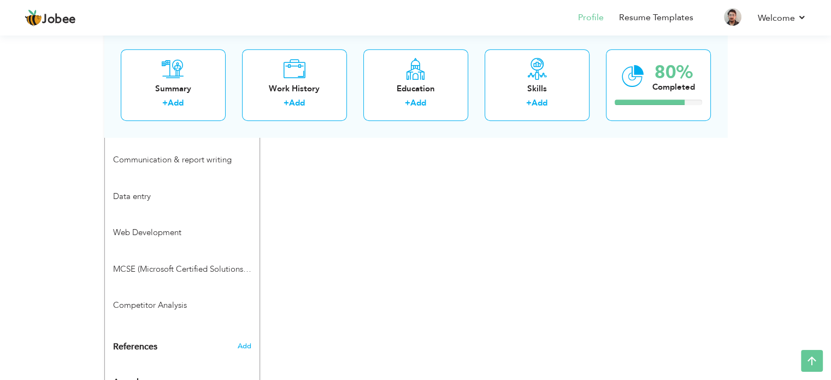
scroll to position [788, 0]
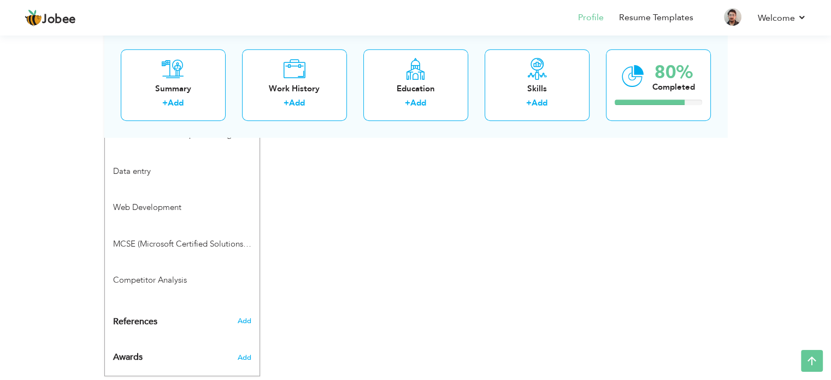
click at [180, 274] on label "Competitor Analysis" at bounding box center [182, 279] width 138 height 11
type input "Competitor Analysis"
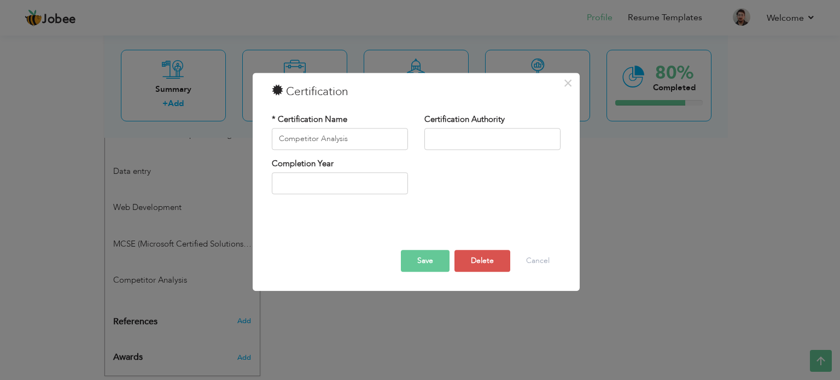
click at [341, 324] on div "× Certification * Certification Name Competitor Analysis Certification Authorit…" at bounding box center [420, 190] width 840 height 380
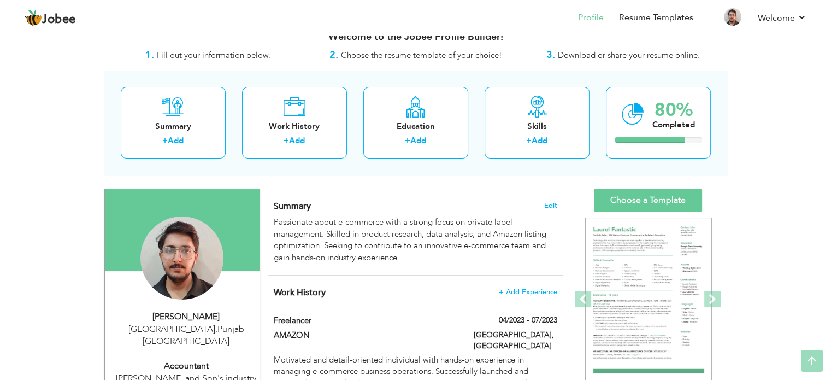
scroll to position [0, 0]
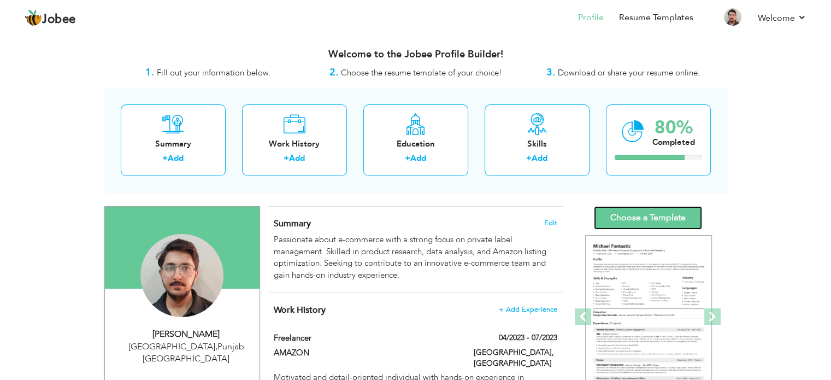
click at [670, 221] on link "Choose a Template" at bounding box center [648, 218] width 108 height 24
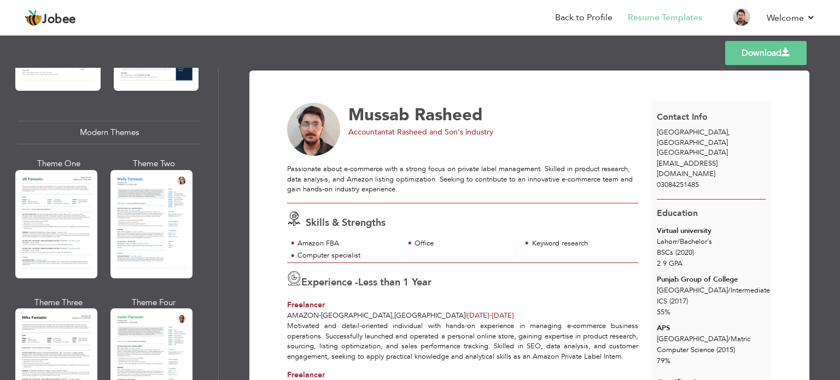
scroll to position [453, 0]
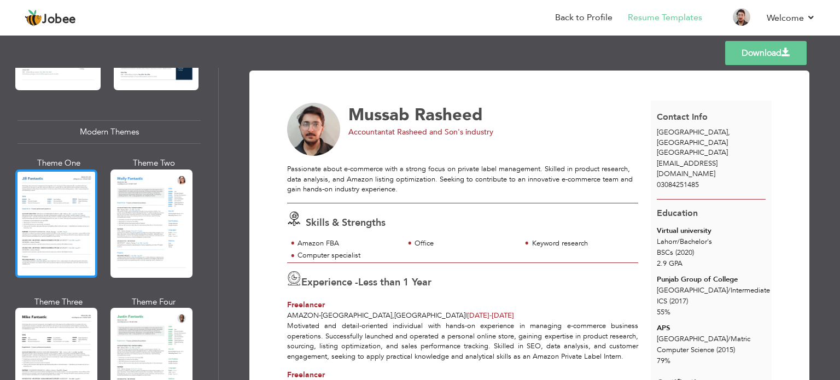
click at [28, 206] on div at bounding box center [56, 223] width 82 height 108
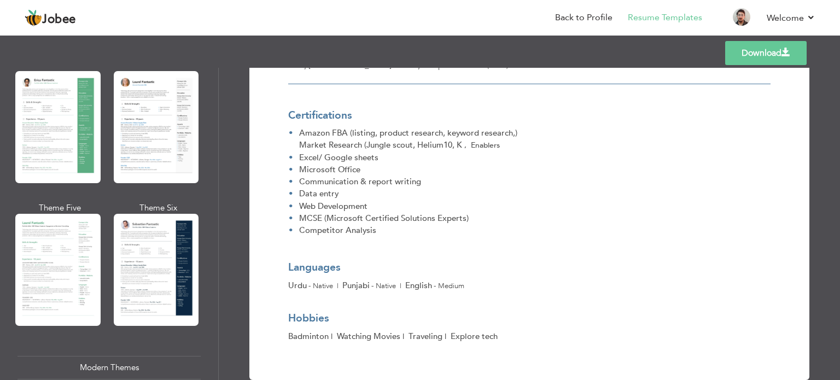
scroll to position [218, 0]
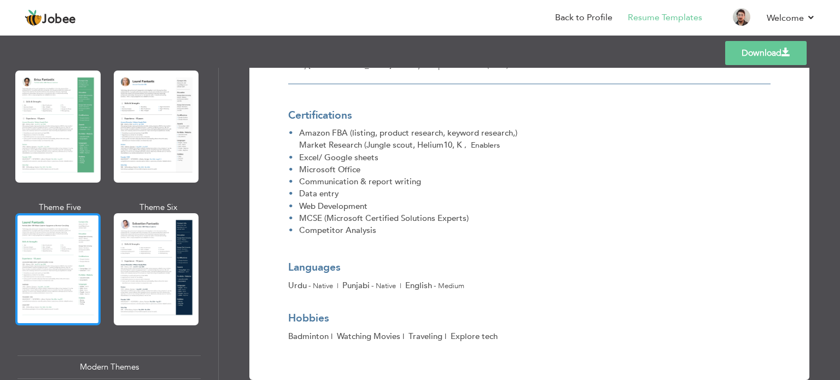
click at [68, 262] on div at bounding box center [57, 269] width 85 height 112
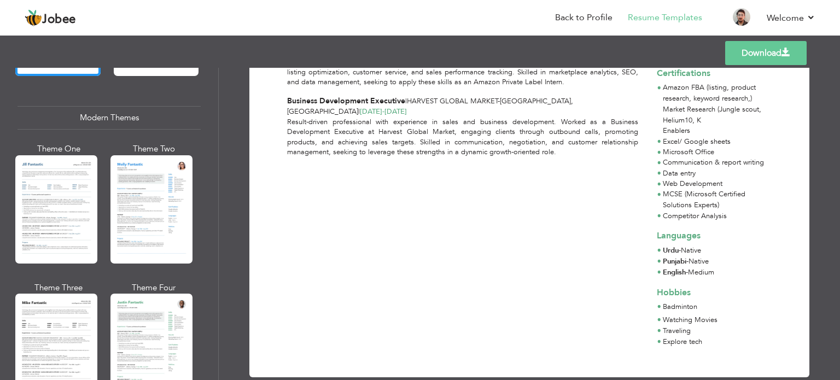
scroll to position [467, 0]
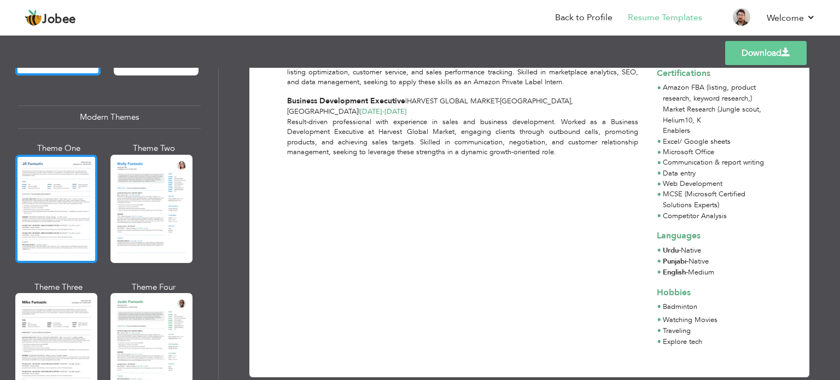
click at [64, 209] on div at bounding box center [56, 209] width 82 height 108
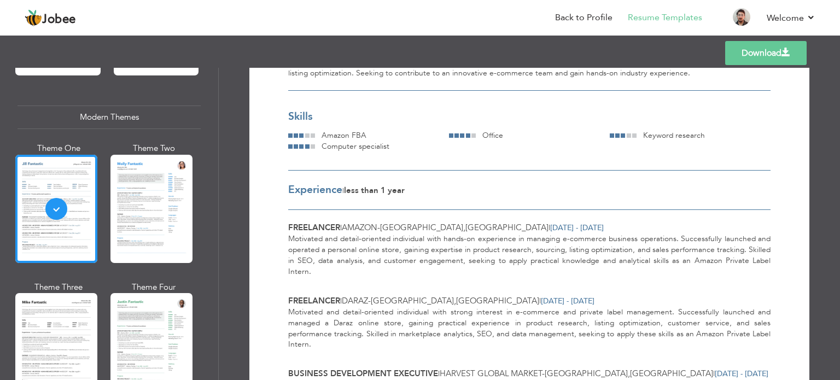
scroll to position [0, 0]
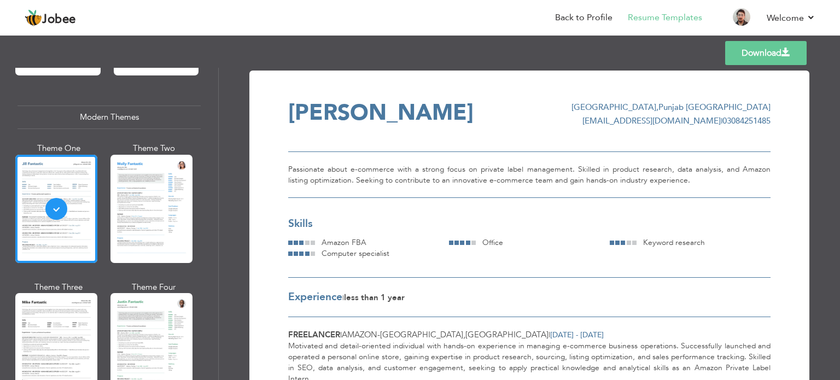
click at [796, 52] on link "Download" at bounding box center [765, 53] width 81 height 24
